Goal: Check status: Check status

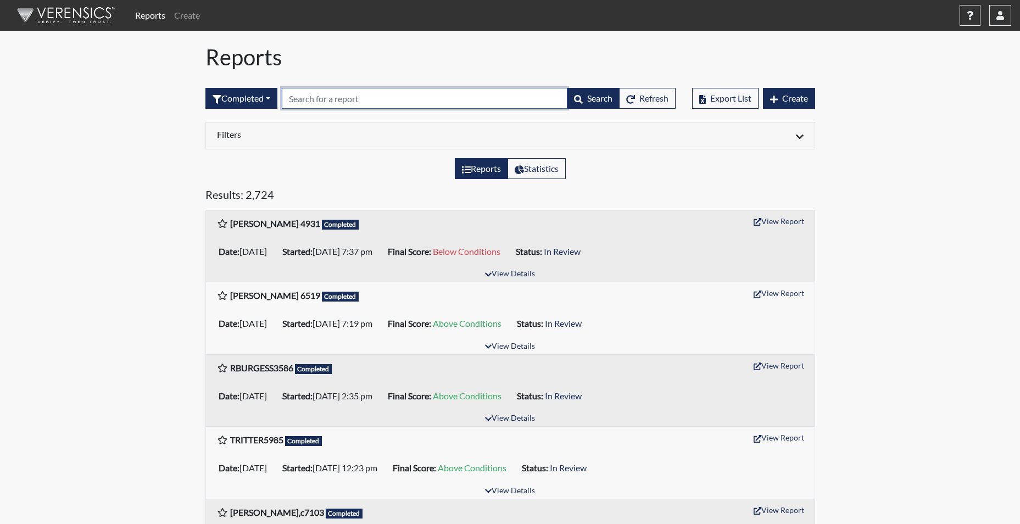
click at [339, 101] on input "text" at bounding box center [425, 98] width 286 height 21
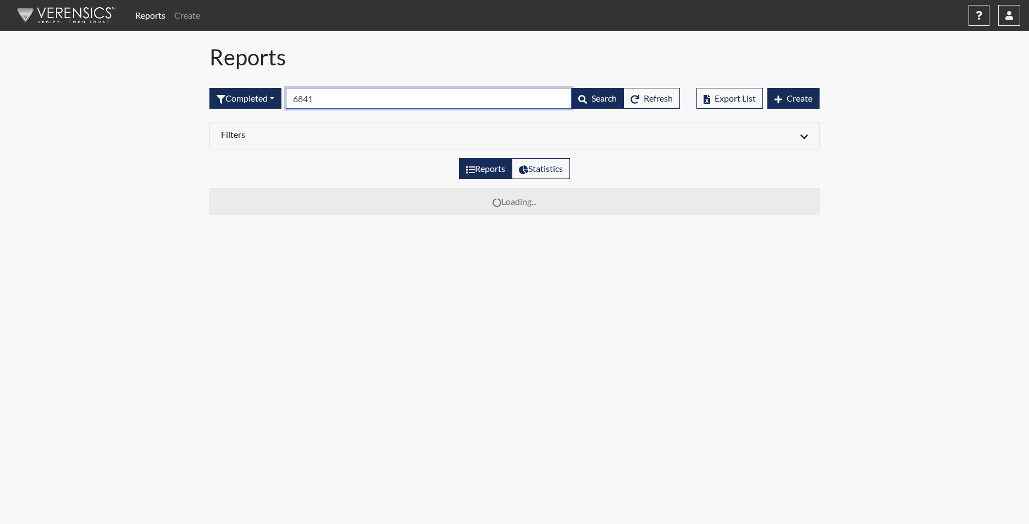
type input "6841"
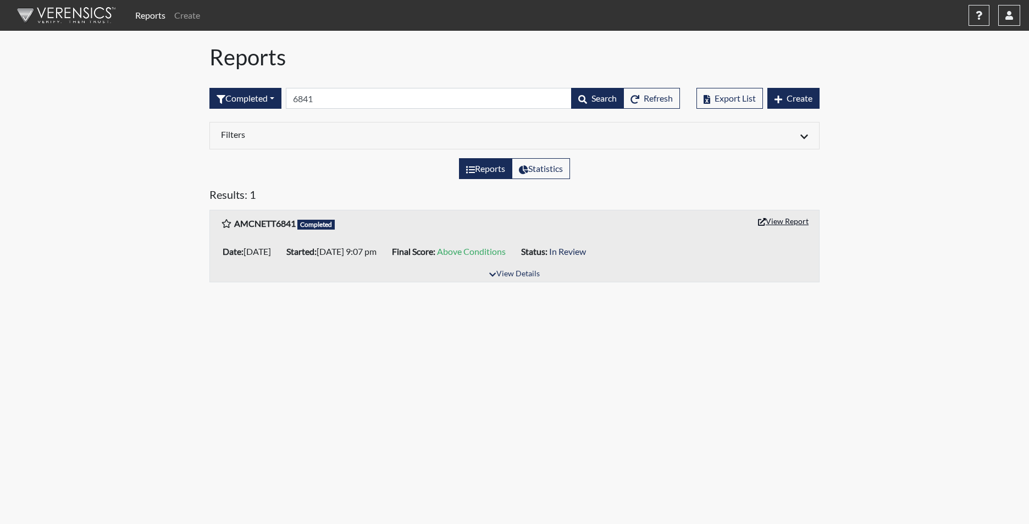
click at [781, 223] on button "View Report" at bounding box center [783, 221] width 60 height 17
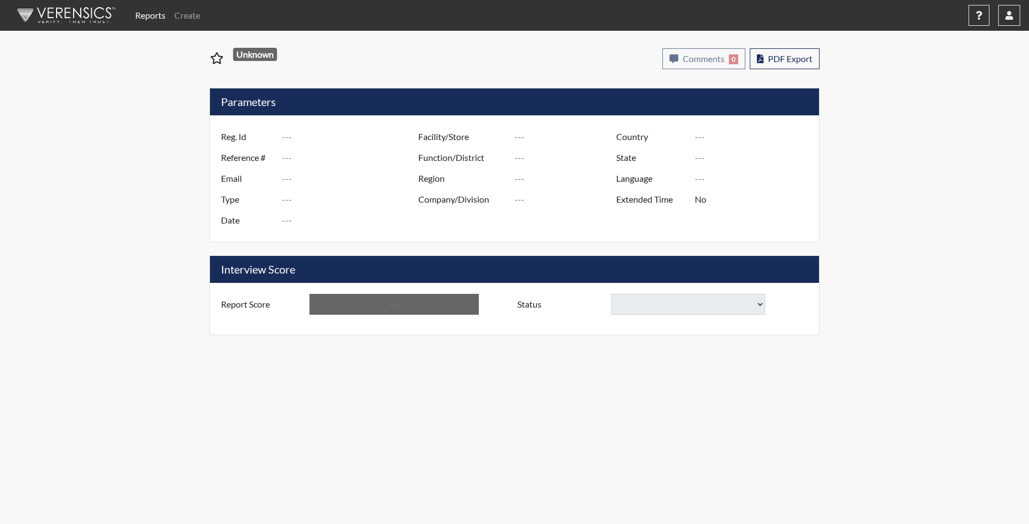
type input "AMCNETT6841"
type input "50800"
type input "[EMAIL_ADDRESS][DOMAIN_NAME]"
type input "Corrections Pre-Employment"
type input "[DATE]"
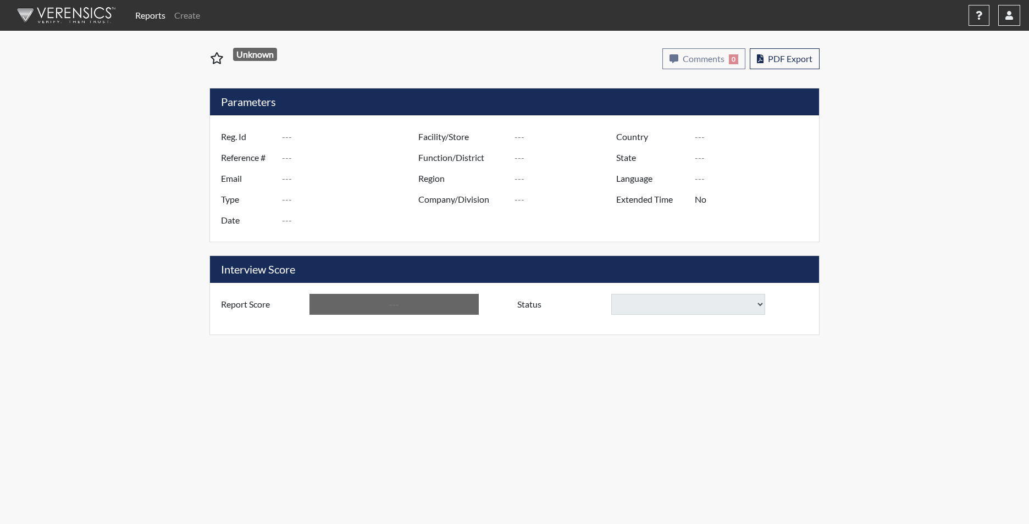
type input "[PERSON_NAME] CI"
type input "[GEOGRAPHIC_DATA]"
type input "[US_STATE]"
type input "English"
type input "Yes"
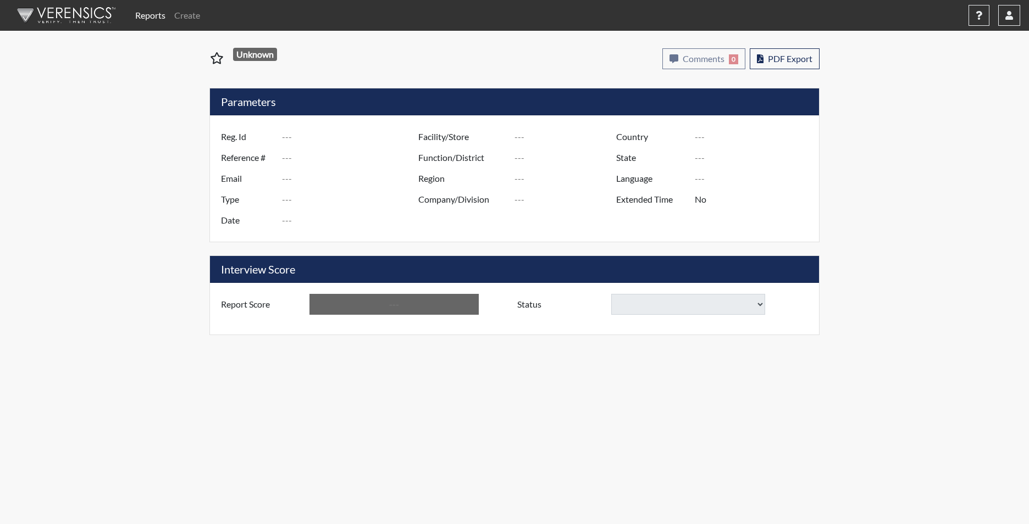
type input "Above Conditions"
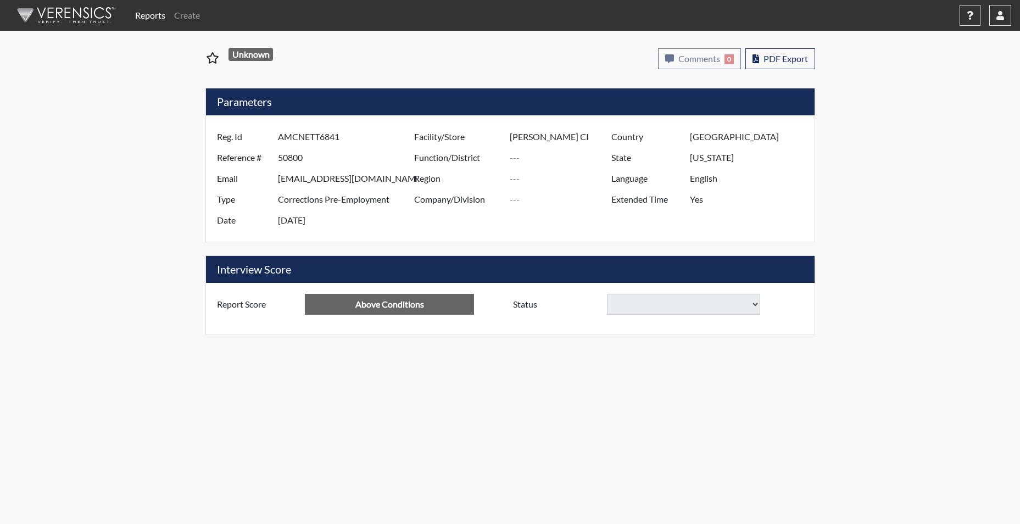
select select
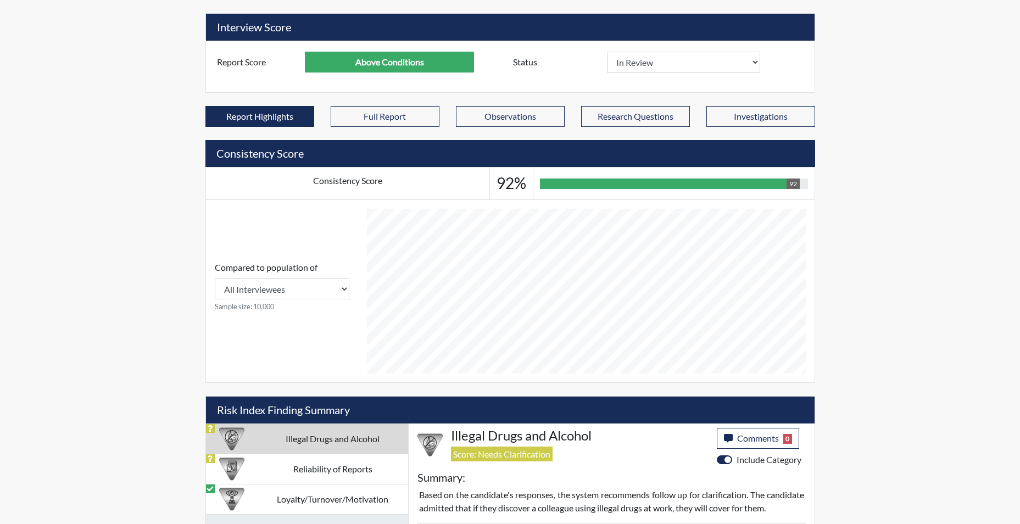
scroll to position [440, 0]
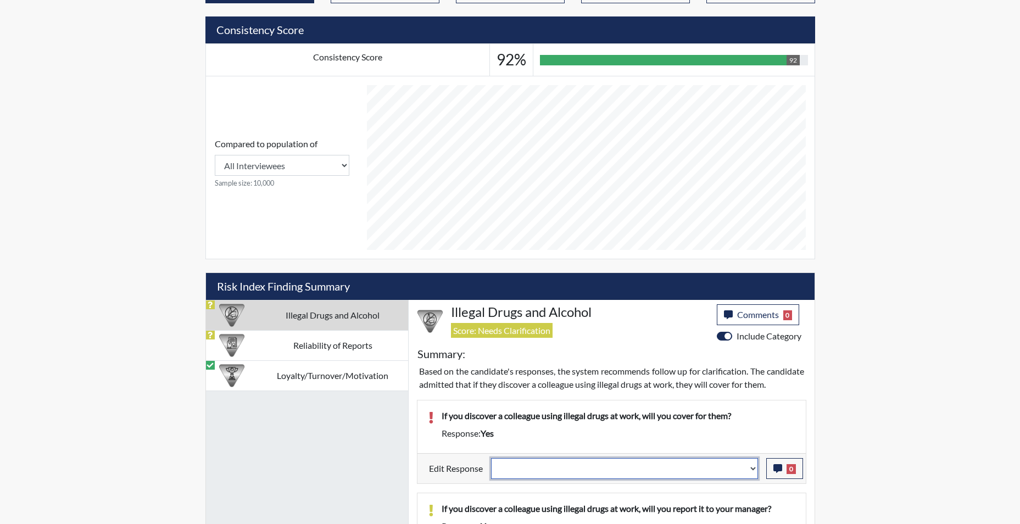
click at [751, 479] on select "Question is not relevant. Results will be updated. Reasonable explanation provi…" at bounding box center [624, 468] width 267 height 21
select select "reasonable-explanation-provided"
click at [491, 471] on select "Question is not relevant. Results will be updated. Reasonable explanation provi…" at bounding box center [624, 468] width 267 height 21
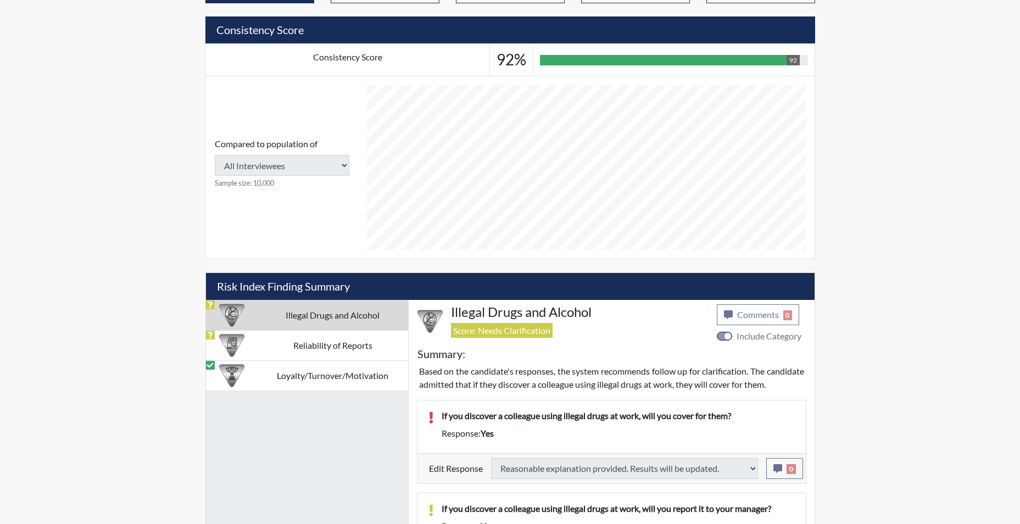
select select
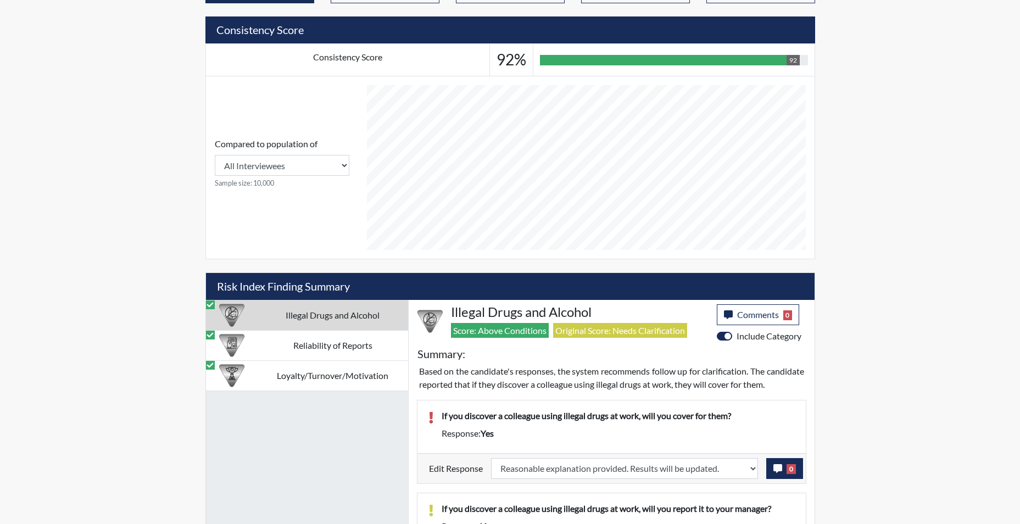
scroll to position [182, 457]
click at [777, 473] on icon "button" at bounding box center [778, 468] width 9 height 9
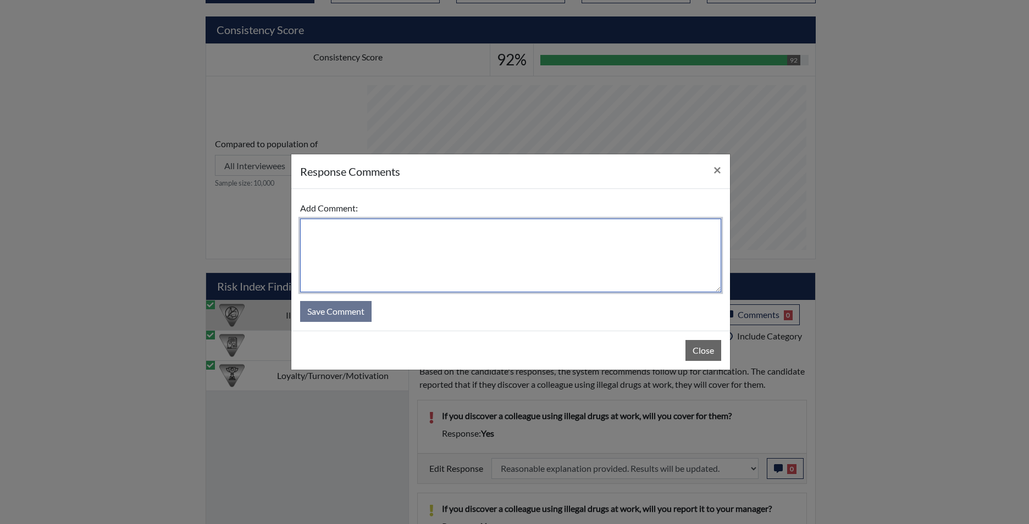
click at [586, 243] on textarea at bounding box center [510, 256] width 421 height 74
type textarea "app states no she would not"
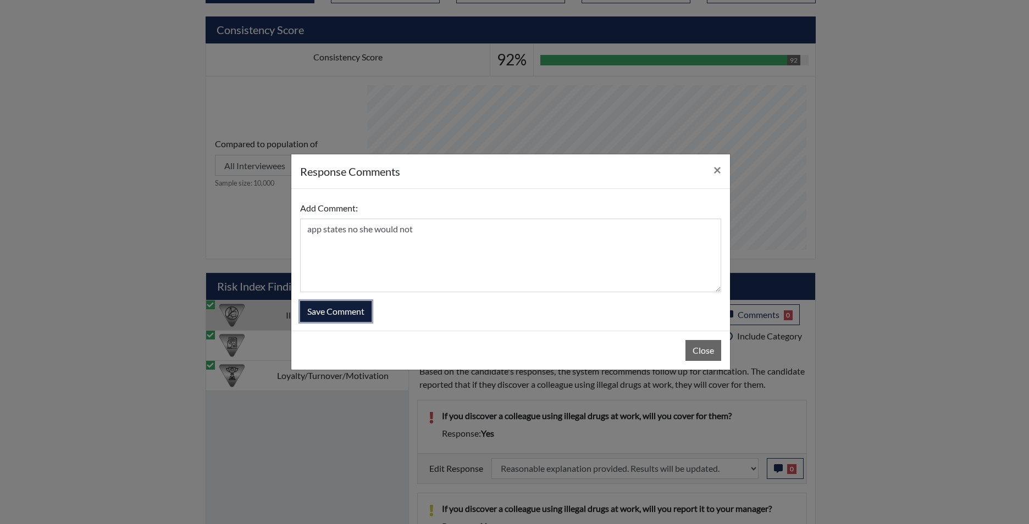
click at [332, 318] on button "Save Comment" at bounding box center [335, 311] width 71 height 21
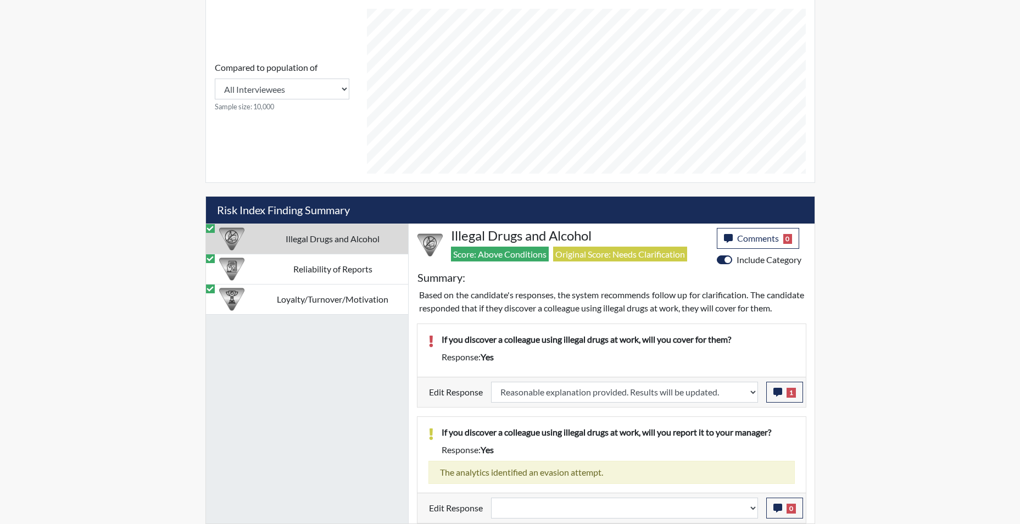
scroll to position [529, 0]
click at [753, 513] on select "Question is not relevant. Results will be updated. Reasonable explanation provi…" at bounding box center [624, 508] width 267 height 21
select select "reasonable-explanation-provided"
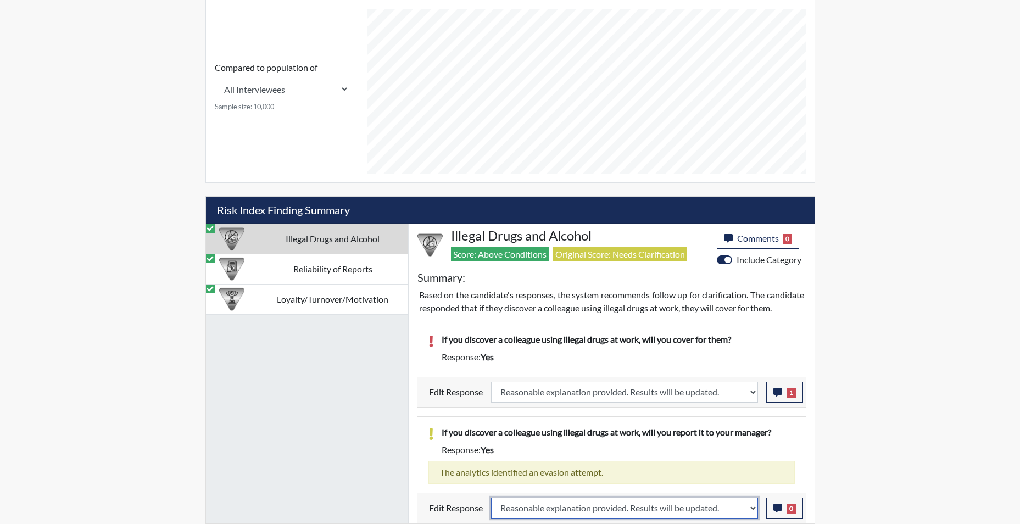
click at [491, 498] on select "Question is not relevant. Results will be updated. Reasonable explanation provi…" at bounding box center [624, 508] width 267 height 21
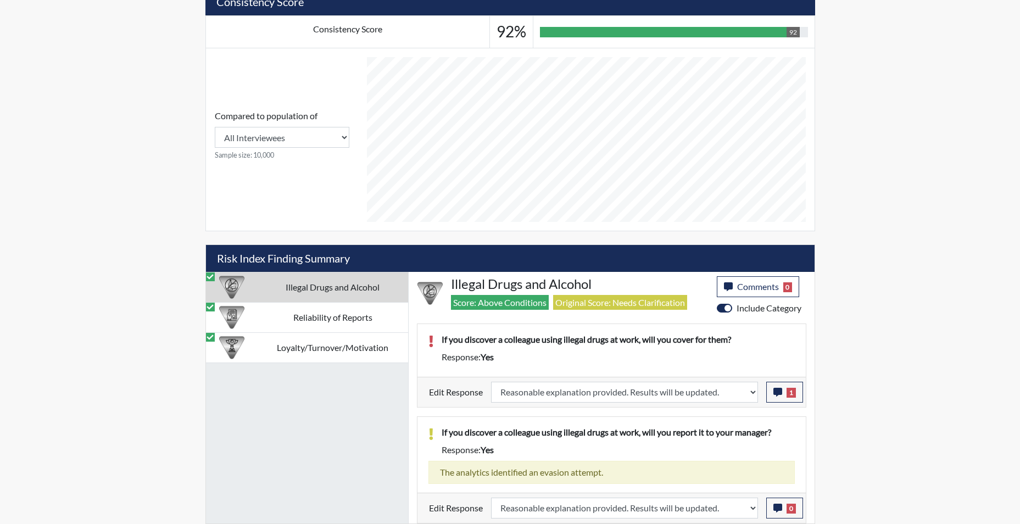
scroll to position [182, 457]
click at [365, 325] on td "Reliability of Reports" at bounding box center [333, 317] width 151 height 30
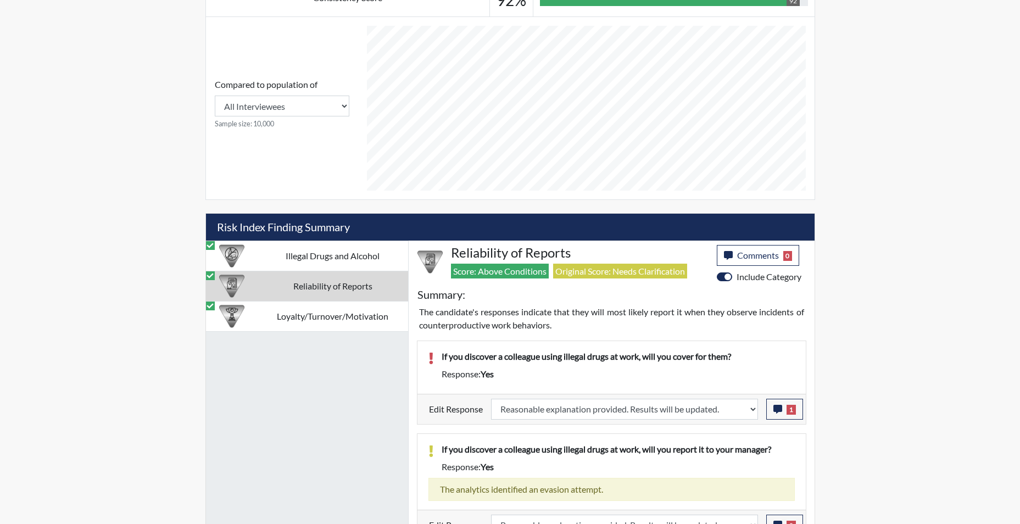
scroll to position [516, 0]
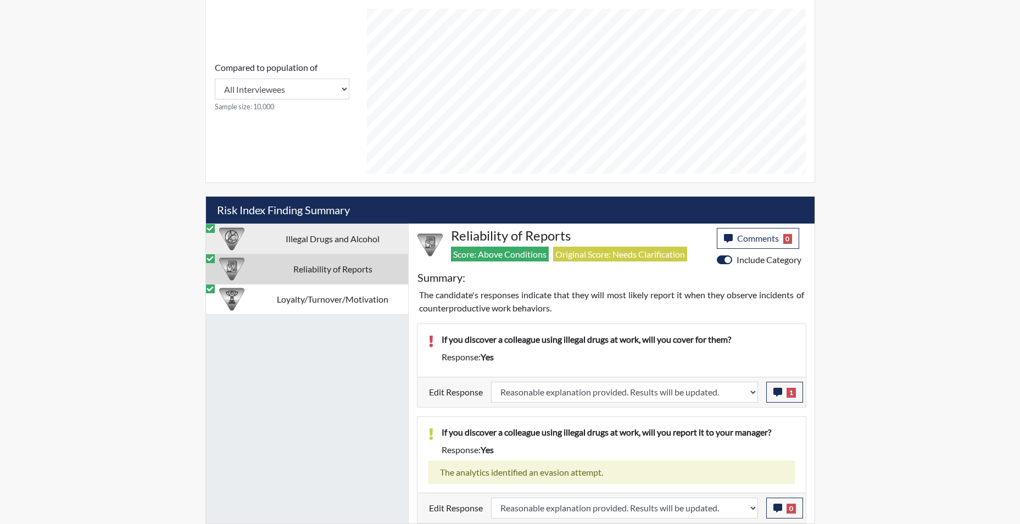
click at [335, 239] on td "Illegal Drugs and Alcohol" at bounding box center [333, 239] width 151 height 30
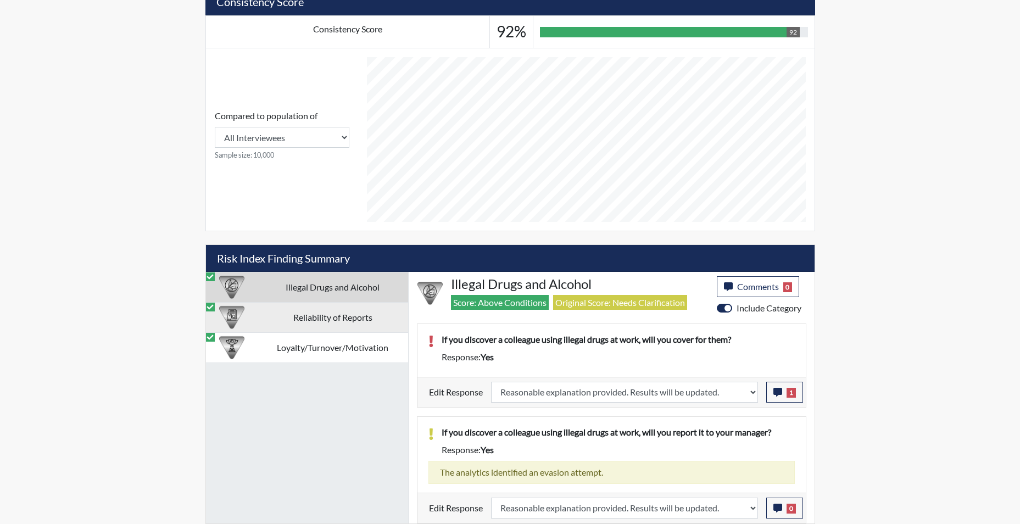
click at [306, 308] on td "Reliability of Reports" at bounding box center [333, 317] width 151 height 30
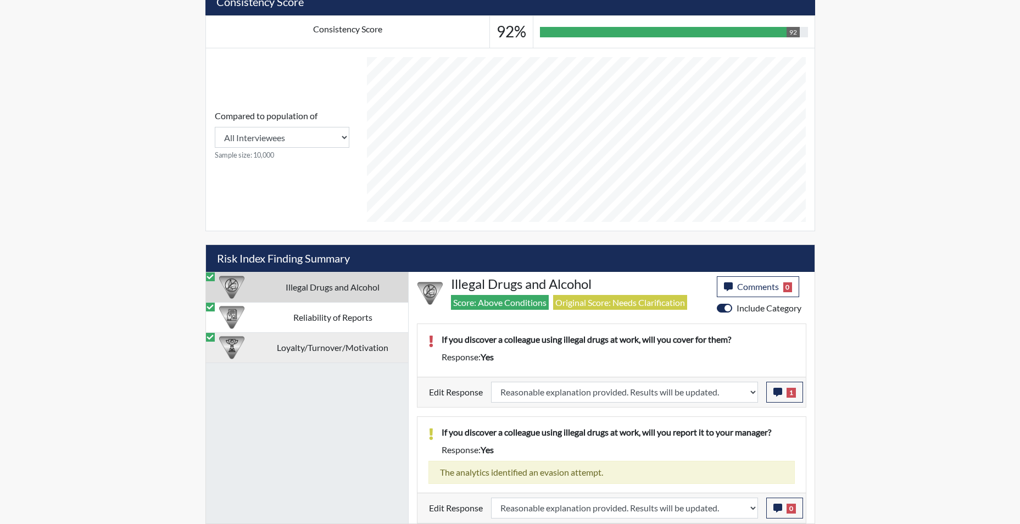
scroll to position [516, 0]
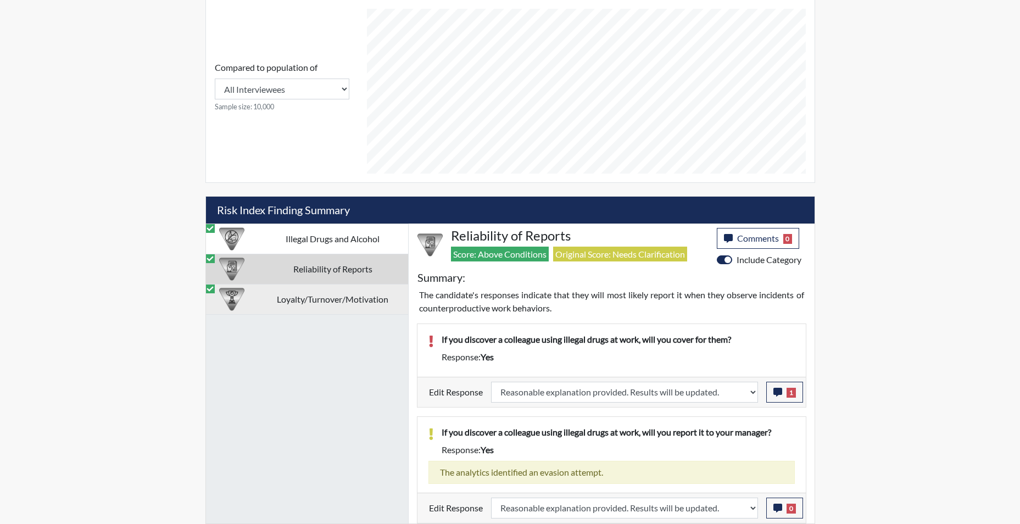
click at [328, 303] on td "Loyalty/Turnover/Motivation" at bounding box center [333, 299] width 151 height 30
select select
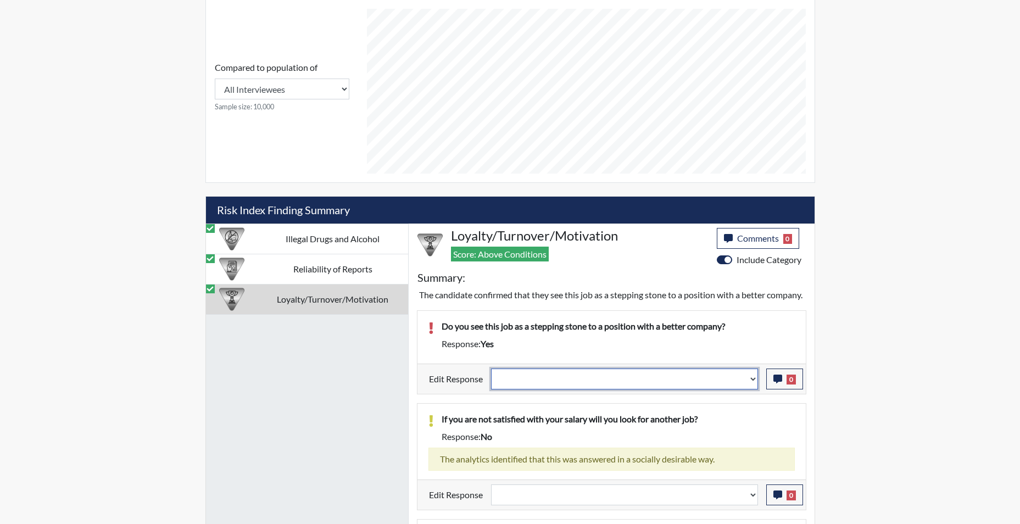
click at [752, 390] on select "Question is not relevant. Results will be updated. Reasonable explanation provi…" at bounding box center [624, 379] width 267 height 21
select select "reasonable-explanation-provided"
click at [491, 381] on select "Question is not relevant. Results will be updated. Reasonable explanation provi…" at bounding box center [624, 379] width 267 height 21
select select
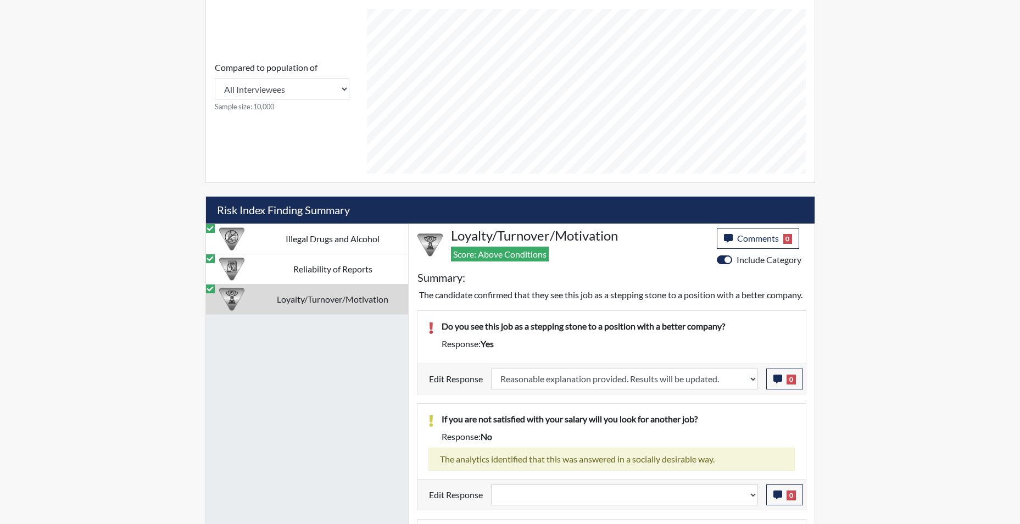
select select
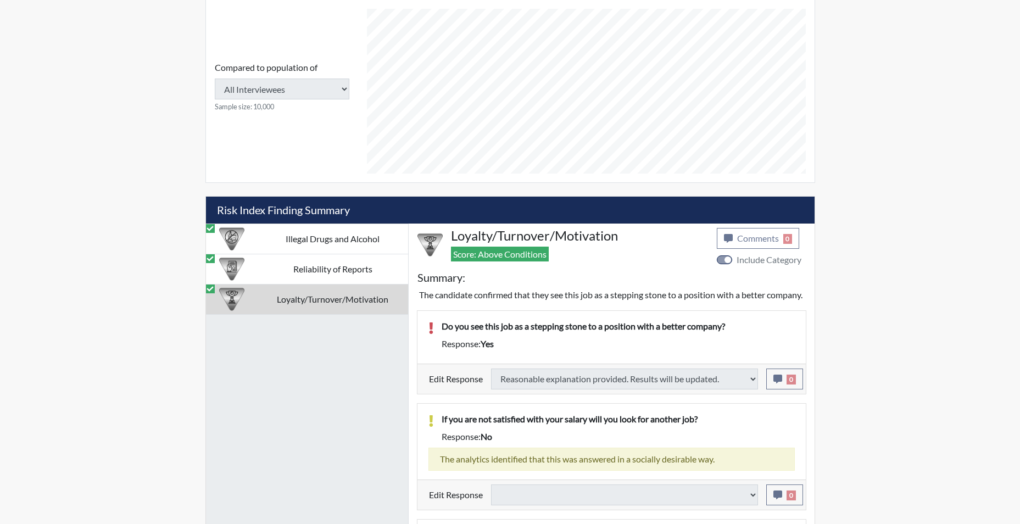
select select
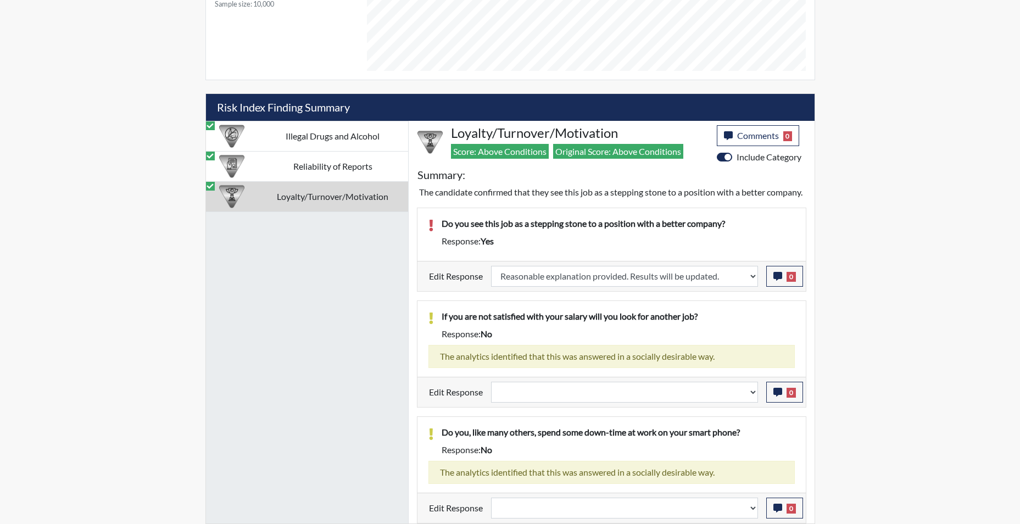
scroll to position [632, 0]
click at [511, 390] on select "Question is not relevant. Results will be updated. Reasonable explanation provi…" at bounding box center [624, 392] width 267 height 21
click at [520, 390] on select "Question is not relevant. Results will be updated. Reasonable explanation provi…" at bounding box center [624, 392] width 267 height 21
click at [506, 386] on select "Question is not relevant. Results will be updated. Reasonable explanation provi…" at bounding box center [624, 392] width 267 height 21
click at [522, 396] on select "Question is not relevant. Results will be updated. Reasonable explanation provi…" at bounding box center [624, 392] width 267 height 21
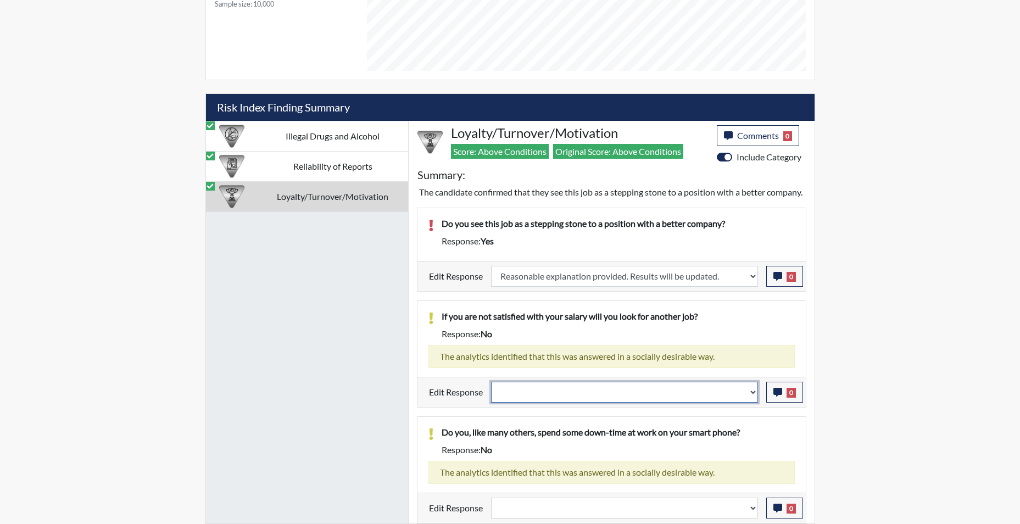
click at [758, 397] on select "Question is not relevant. Results will be updated. Reasonable explanation provi…" at bounding box center [624, 392] width 267 height 21
select select "reasonable-explanation-provided"
click at [491, 382] on select "Question is not relevant. Results will be updated. Reasonable explanation provi…" at bounding box center [624, 392] width 267 height 21
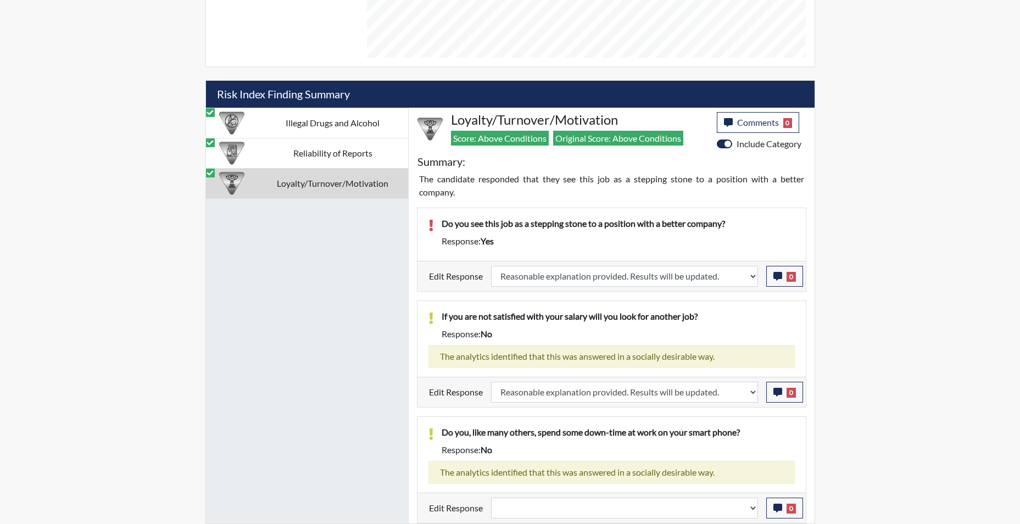
scroll to position [182, 457]
click at [754, 511] on select "Question is not relevant. Results will be updated. Reasonable explanation provi…" at bounding box center [624, 508] width 267 height 21
select select "reasonable-explanation-provided"
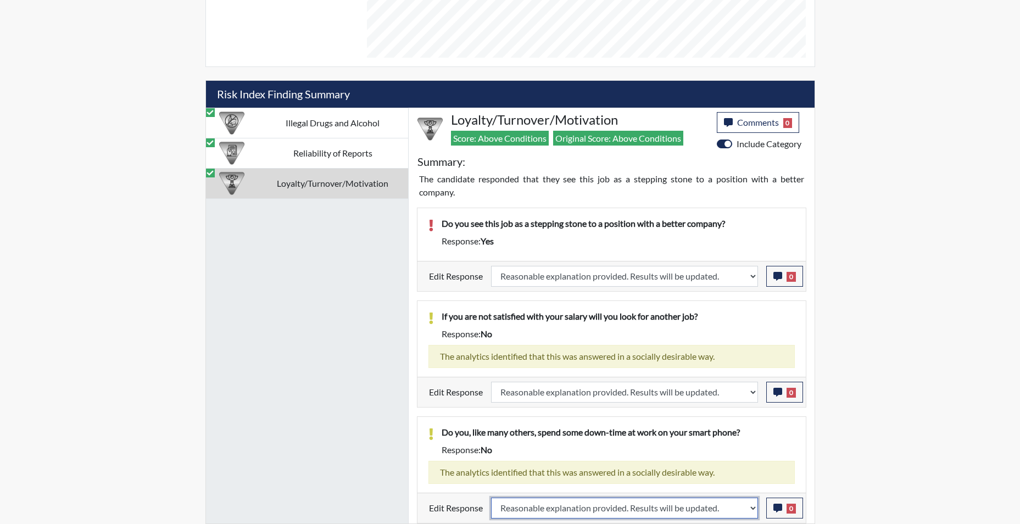
click at [491, 498] on select "Question is not relevant. Results will be updated. Reasonable explanation provi…" at bounding box center [624, 508] width 267 height 21
